Goal: Transaction & Acquisition: Purchase product/service

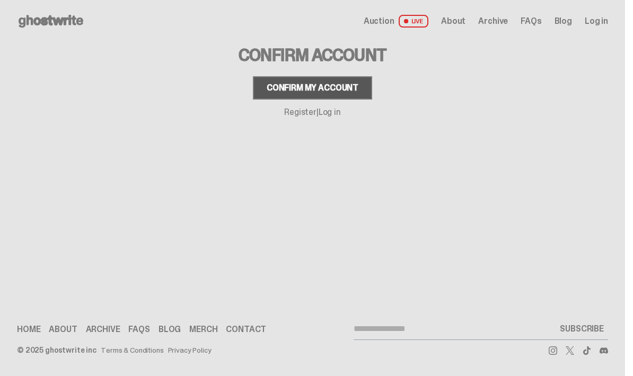
click at [277, 85] on div "Confirm my account" at bounding box center [312, 88] width 92 height 8
click at [271, 84] on div "Confirm my account" at bounding box center [312, 88] width 92 height 8
click at [339, 116] on link "Log in" at bounding box center [329, 111] width 22 height 11
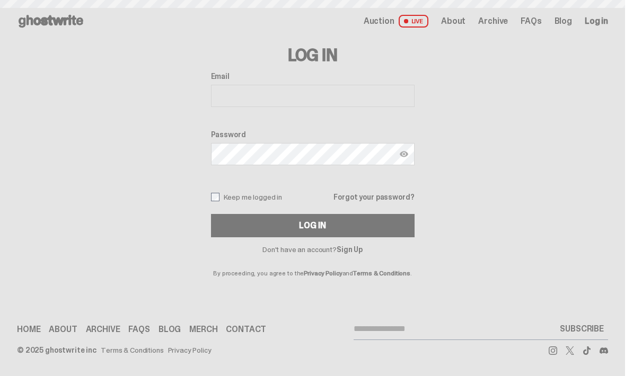
click at [230, 102] on input "Email" at bounding box center [312, 96] width 203 height 22
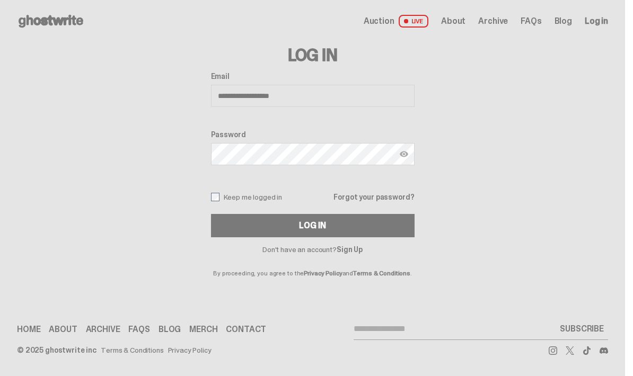
type input "**********"
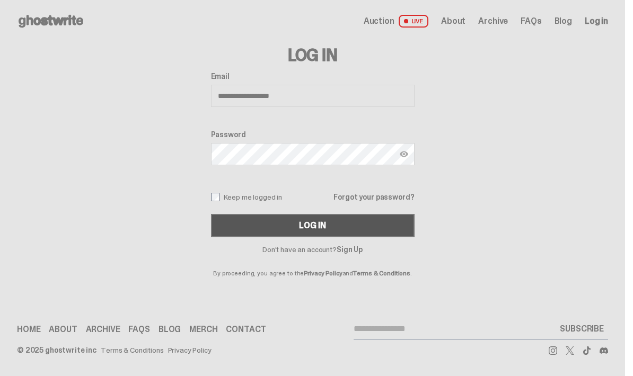
click at [279, 224] on button "Log In" at bounding box center [312, 225] width 203 height 23
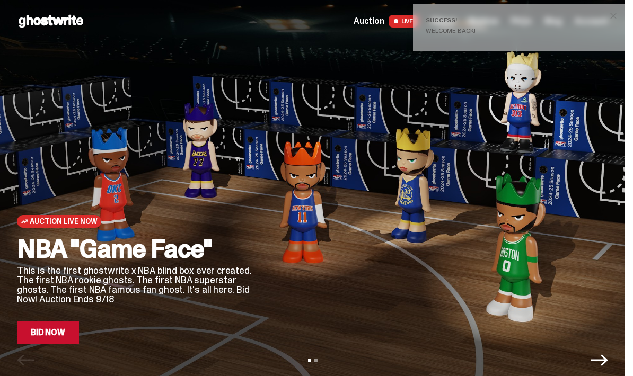
click at [618, 17] on span "close" at bounding box center [613, 16] width 11 height 11
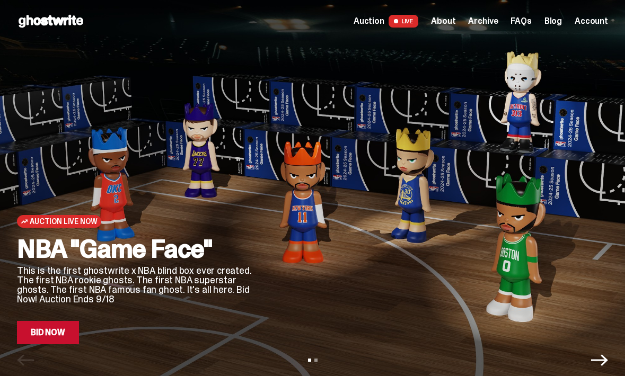
click at [26, 328] on link "Bid Now" at bounding box center [48, 332] width 62 height 23
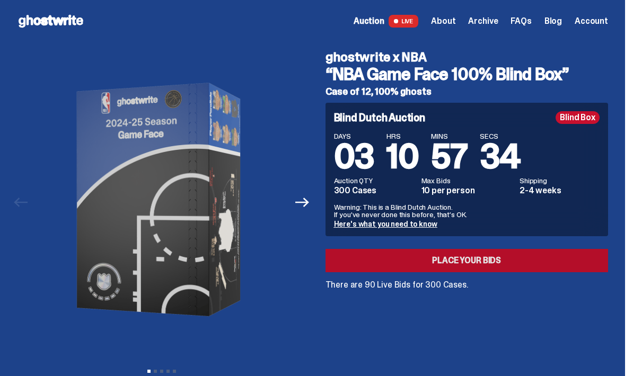
click at [511, 255] on link "Place your Bids" at bounding box center [466, 260] width 283 height 23
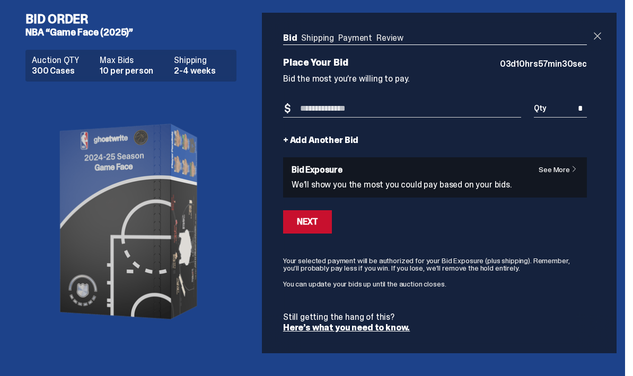
click at [603, 35] on span at bounding box center [597, 36] width 13 height 13
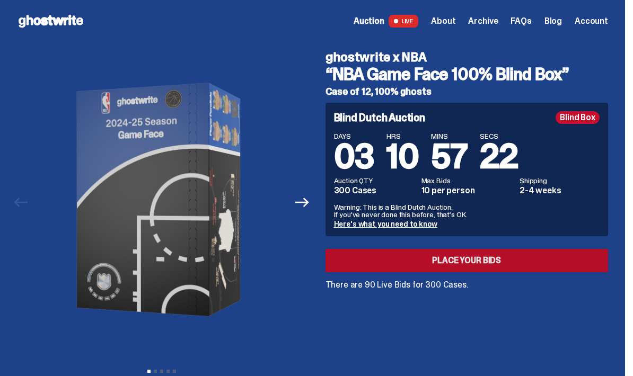
click at [568, 264] on link "Place your Bids" at bounding box center [466, 260] width 283 height 23
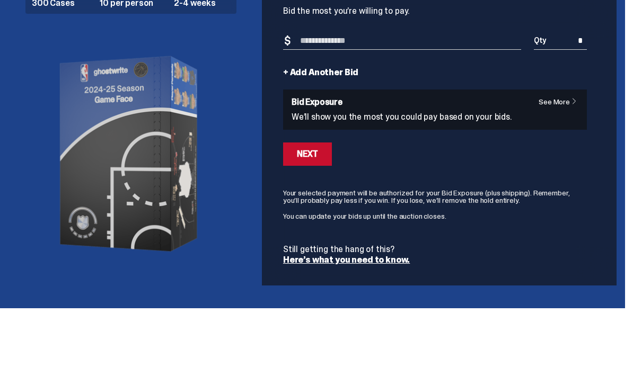
scroll to position [1, 0]
click at [574, 165] on link "See More" at bounding box center [560, 168] width 44 height 7
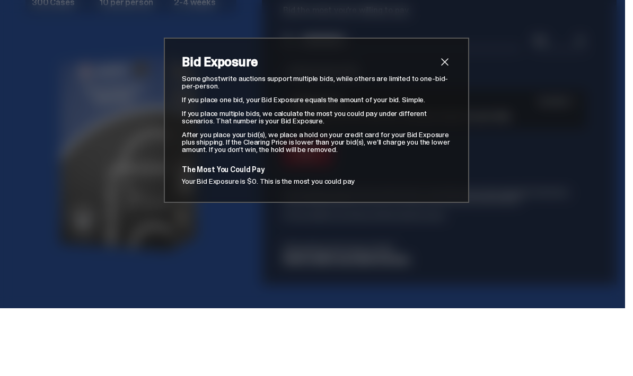
scroll to position [24, 0]
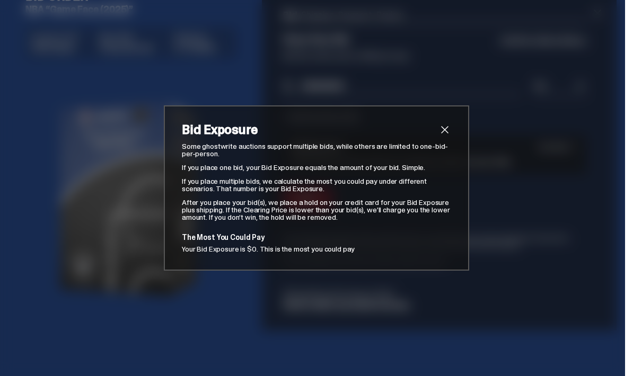
click at [446, 123] on span "close" at bounding box center [444, 129] width 13 height 13
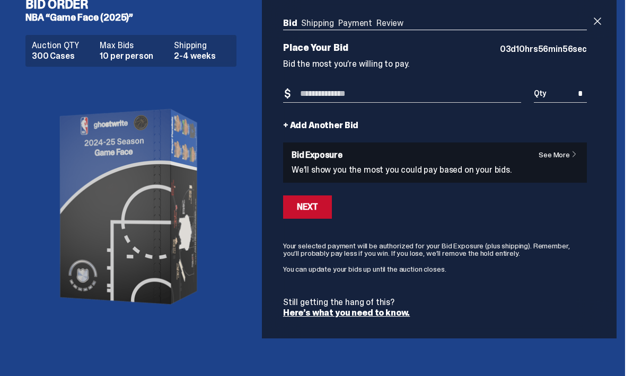
scroll to position [0, 0]
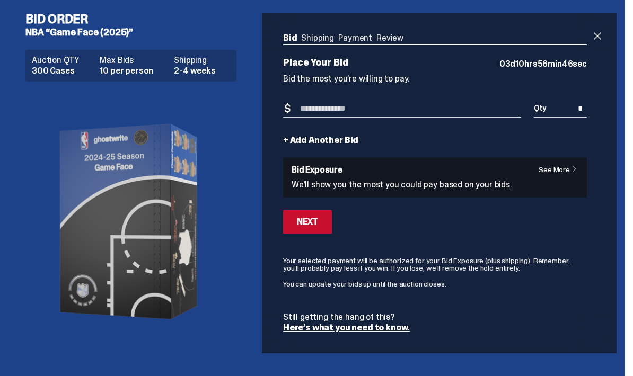
click at [575, 173] on link "See More" at bounding box center [560, 169] width 44 height 7
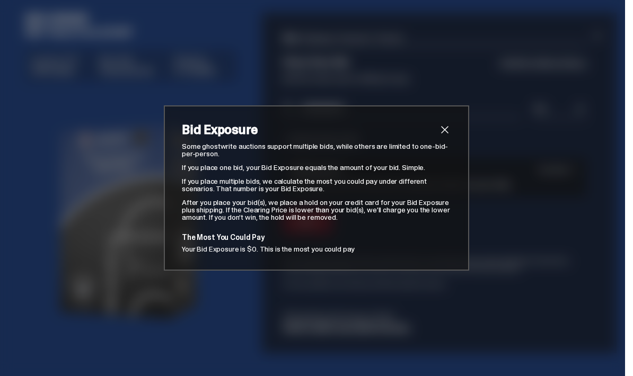
click at [443, 120] on div "Bid Exposure Some ghostwrite auctions support multiple bids, while others are l…" at bounding box center [316, 187] width 305 height 165
click at [459, 122] on div "Bid Exposure Some ghostwrite auctions support multiple bids, while others are l…" at bounding box center [316, 187] width 305 height 165
click at [446, 132] on span "close" at bounding box center [444, 129] width 13 height 13
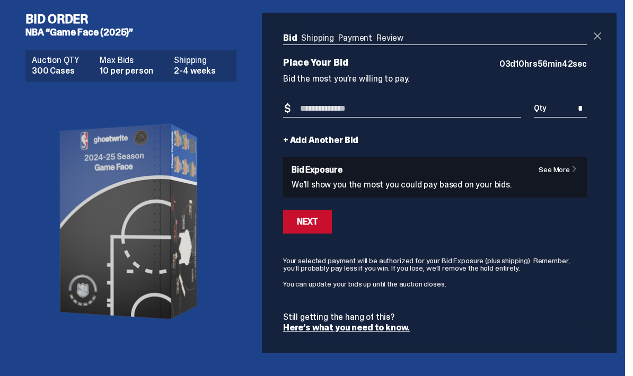
click at [603, 34] on span at bounding box center [597, 36] width 13 height 13
